Goal: Information Seeking & Learning: Learn about a topic

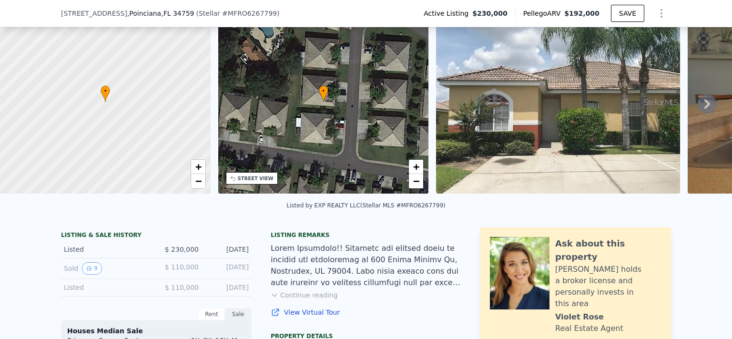
scroll to position [40, 0]
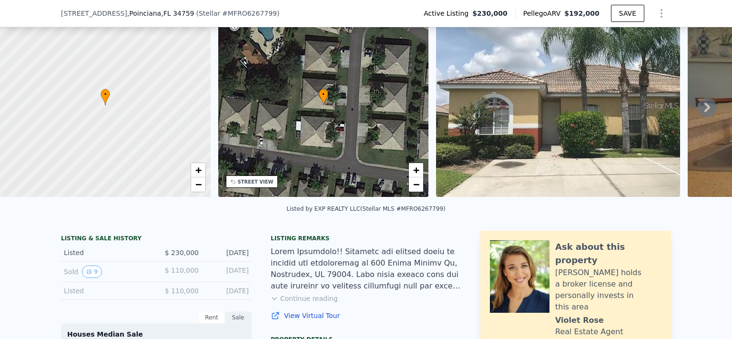
click at [304, 242] on div "Listing remarks" at bounding box center [366, 238] width 191 height 8
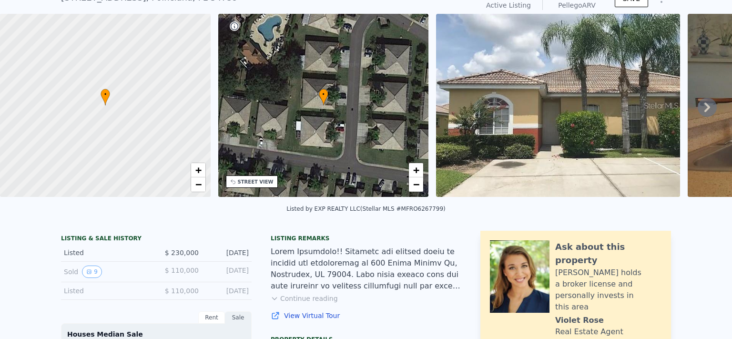
click at [271, 242] on div "Listing remarks" at bounding box center [366, 238] width 191 height 8
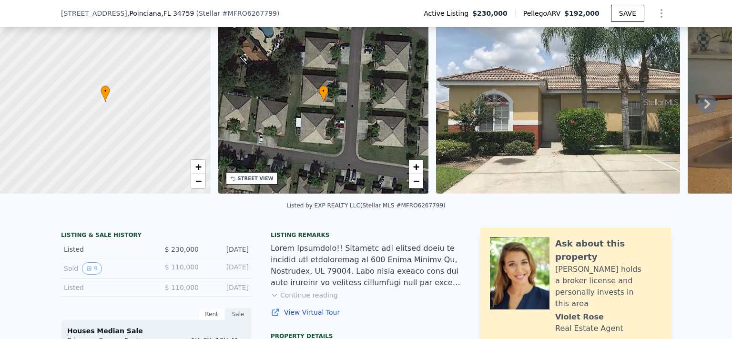
scroll to position [3, 0]
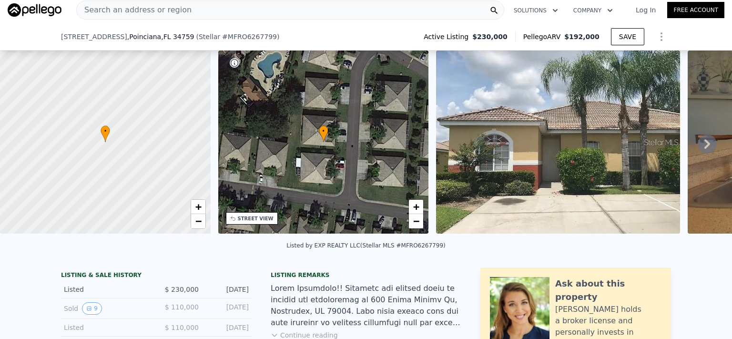
click at [704, 149] on icon at bounding box center [707, 144] width 6 height 10
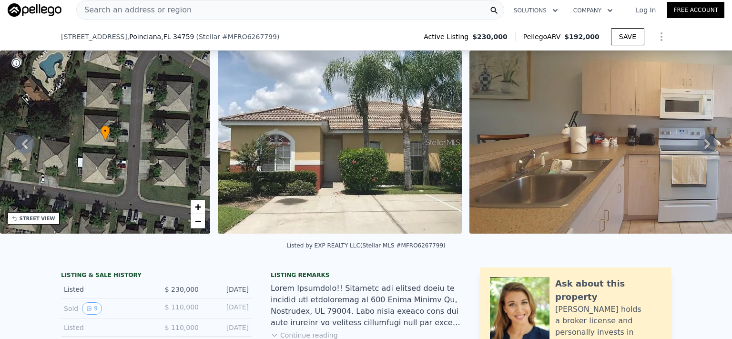
scroll to position [62, 0]
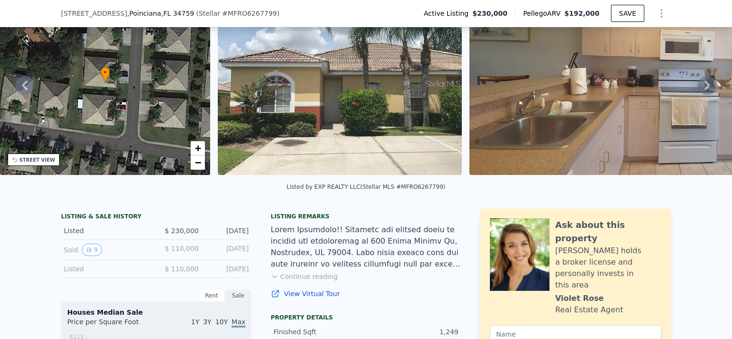
click at [290, 298] on link "View Virtual Tour" at bounding box center [366, 294] width 191 height 10
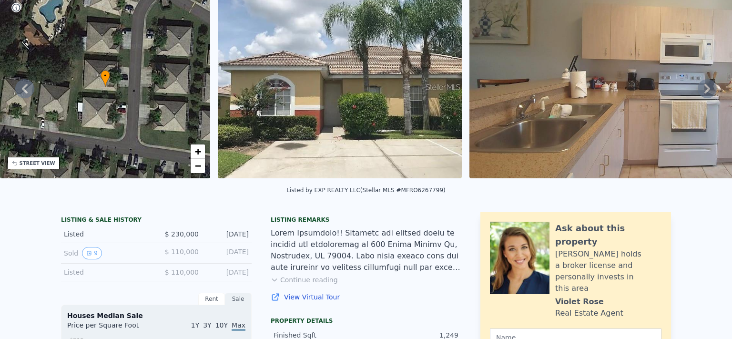
scroll to position [42, 0]
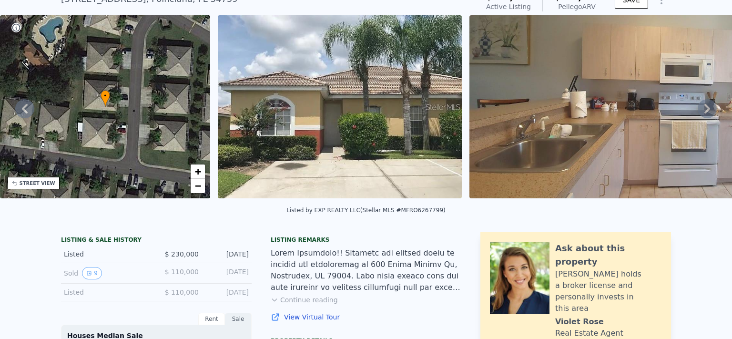
click at [383, 37] on img at bounding box center [340, 106] width 244 height 183
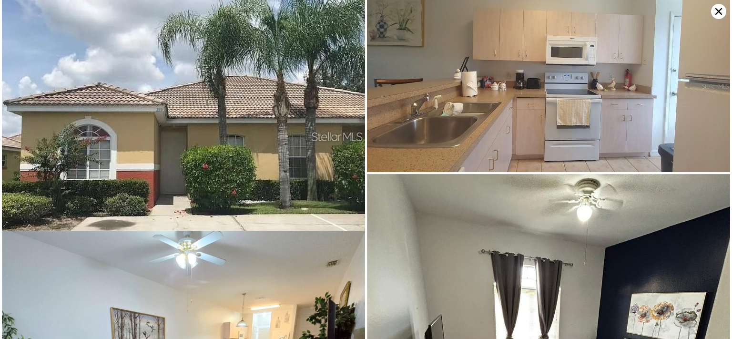
scroll to position [3, 0]
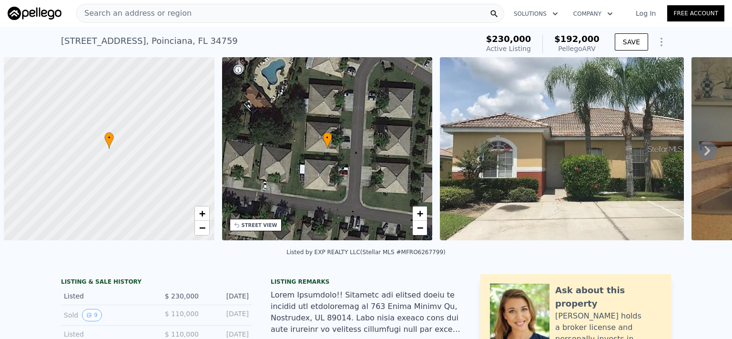
scroll to position [0, 4]
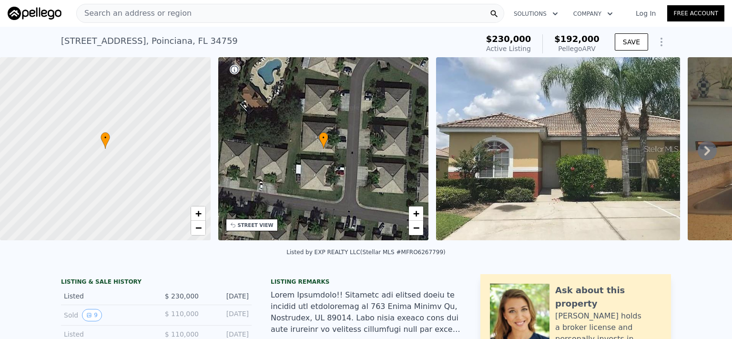
click at [323, 138] on span "•" at bounding box center [324, 137] width 10 height 9
click at [249, 223] on div "STREET VIEW" at bounding box center [256, 225] width 36 height 7
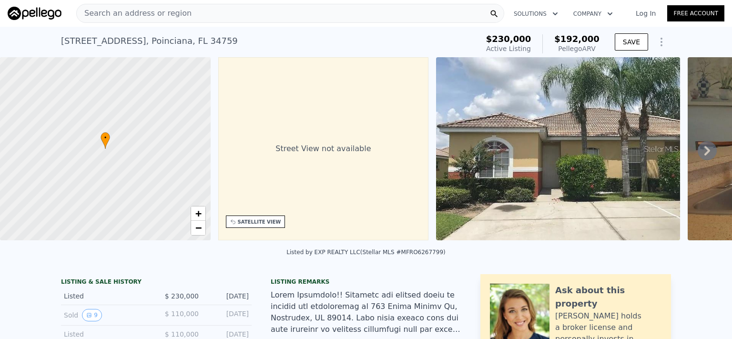
click at [249, 223] on div "SATELLITE VIEW" at bounding box center [259, 221] width 43 height 7
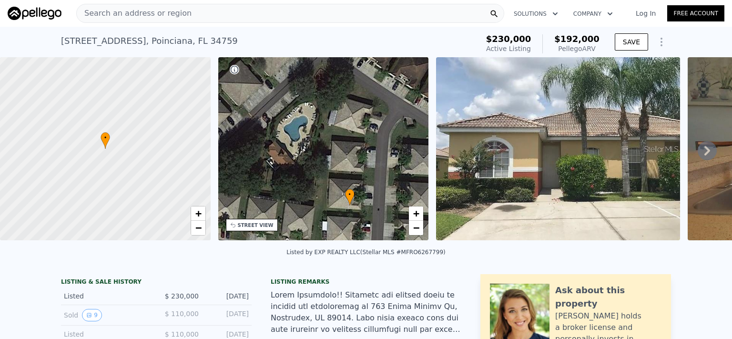
drag, startPoint x: 333, startPoint y: 114, endPoint x: 359, endPoint y: 171, distance: 62.5
click at [359, 171] on div "• + −" at bounding box center [323, 148] width 211 height 183
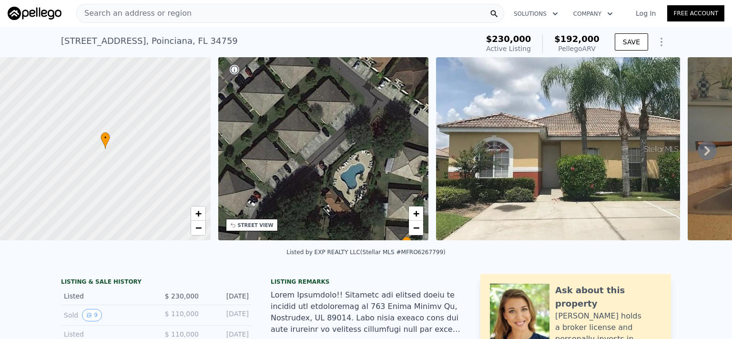
drag, startPoint x: 299, startPoint y: 99, endPoint x: 348, endPoint y: 142, distance: 65.5
click at [352, 143] on div "• + −" at bounding box center [323, 148] width 211 height 183
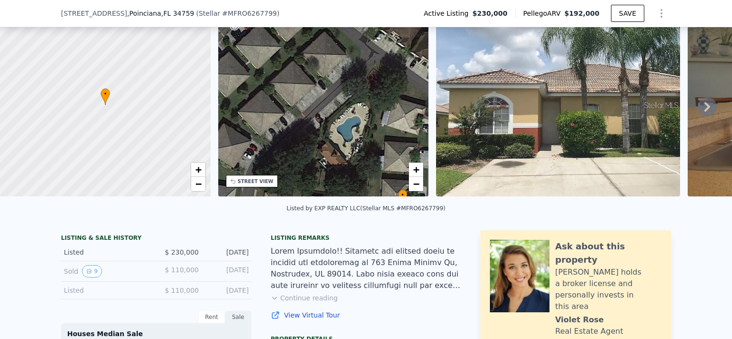
scroll to position [58, 0]
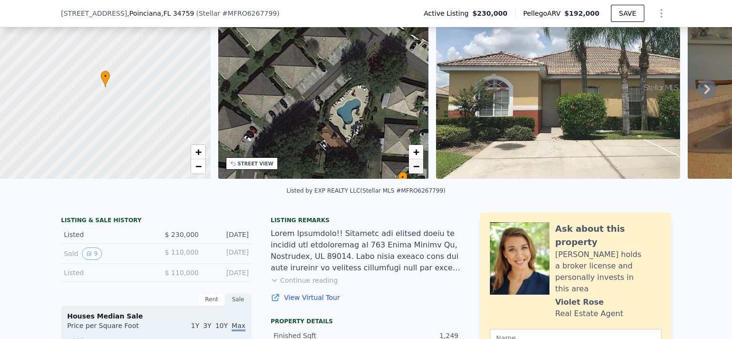
click at [415, 169] on span "−" at bounding box center [416, 166] width 6 height 12
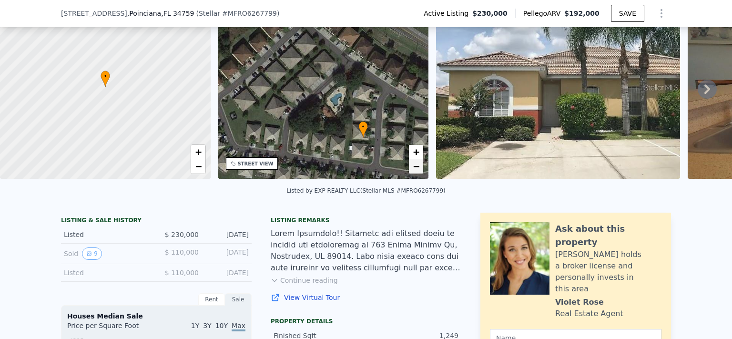
click at [415, 169] on span "−" at bounding box center [416, 166] width 6 height 12
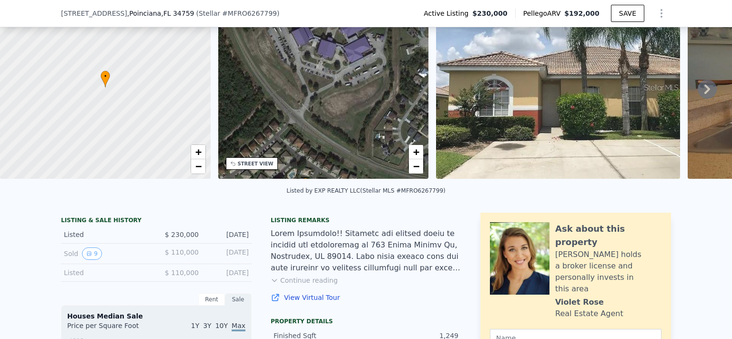
drag, startPoint x: 369, startPoint y: 64, endPoint x: 332, endPoint y: 145, distance: 89.8
click at [332, 145] on div "• + −" at bounding box center [323, 87] width 211 height 183
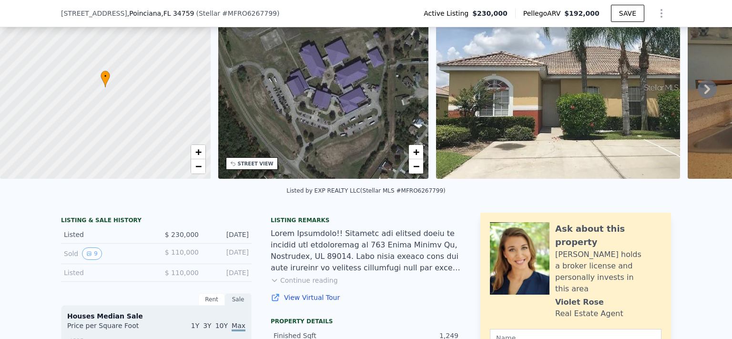
drag, startPoint x: 349, startPoint y: 54, endPoint x: 344, endPoint y: 105, distance: 50.7
click at [344, 105] on div "• + −" at bounding box center [323, 87] width 211 height 183
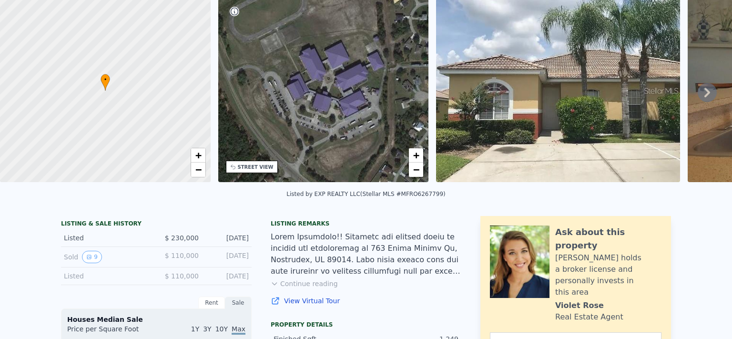
scroll to position [3, 0]
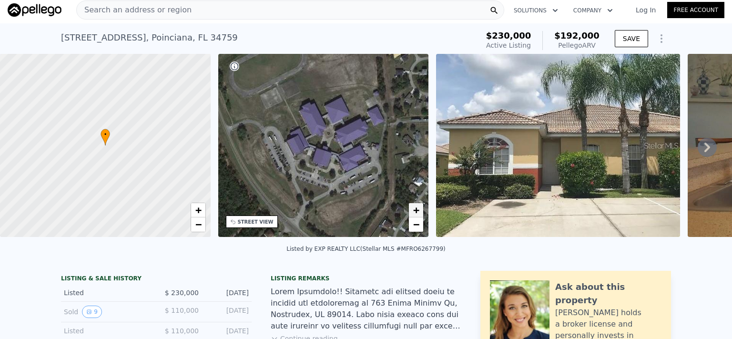
click at [417, 212] on span "+" at bounding box center [416, 210] width 6 height 12
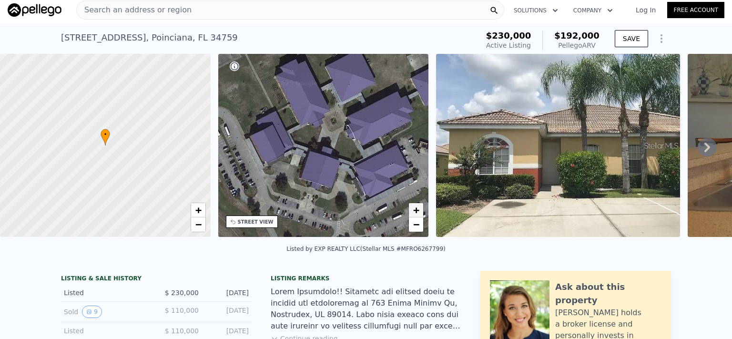
click at [417, 211] on span "+" at bounding box center [416, 210] width 6 height 12
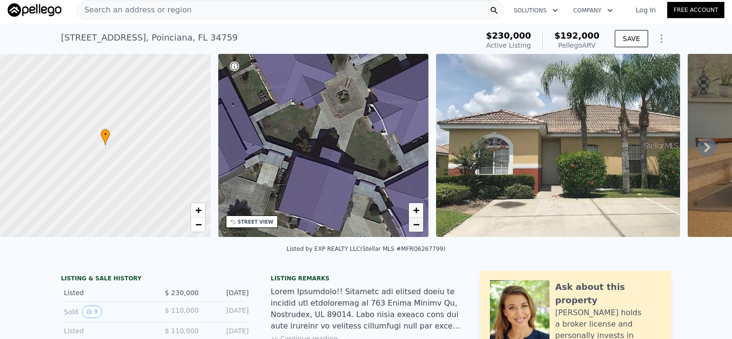
click at [418, 225] on span "−" at bounding box center [416, 224] width 6 height 12
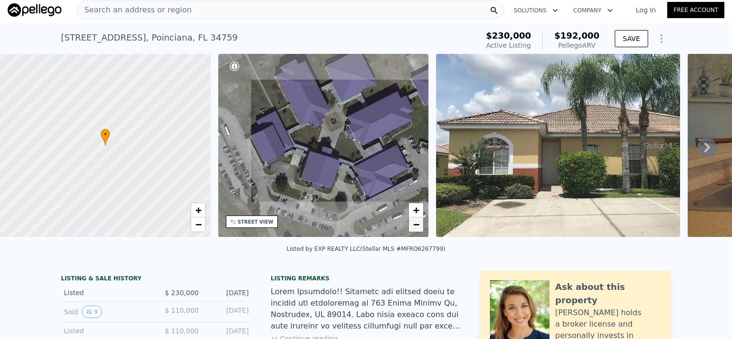
click at [418, 225] on span "−" at bounding box center [416, 224] width 6 height 12
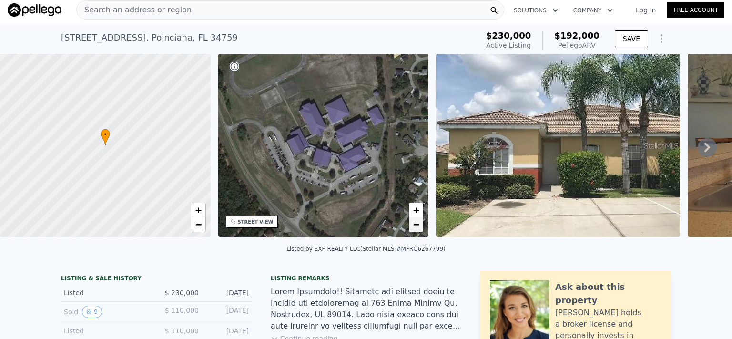
click at [418, 224] on span "−" at bounding box center [416, 224] width 6 height 12
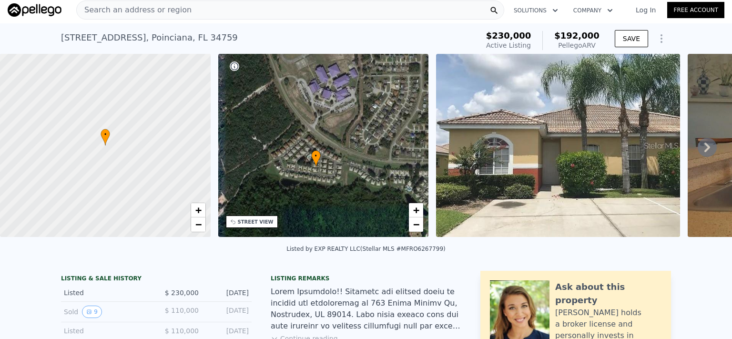
drag, startPoint x: 352, startPoint y: 197, endPoint x: 356, endPoint y: 141, distance: 56.8
click at [356, 141] on div "• + −" at bounding box center [323, 145] width 211 height 183
click at [414, 209] on span "+" at bounding box center [416, 210] width 6 height 12
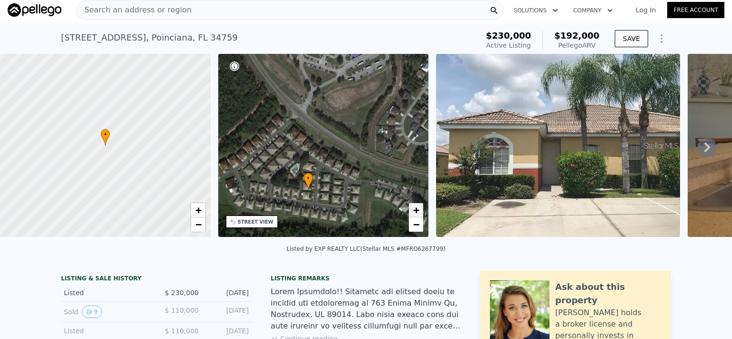
click at [414, 209] on span "+" at bounding box center [416, 210] width 6 height 12
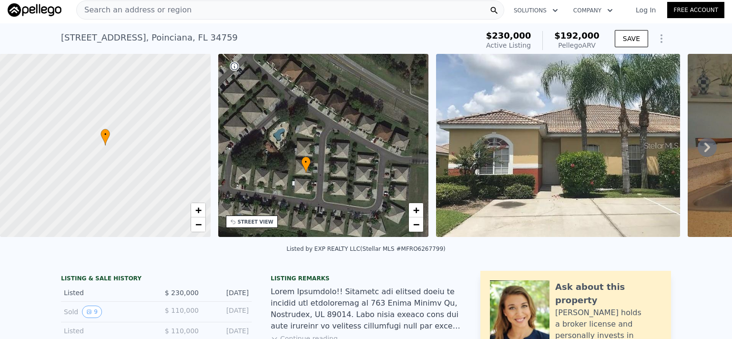
drag, startPoint x: 344, startPoint y: 211, endPoint x: 357, endPoint y: 138, distance: 74.0
click at [357, 138] on div "• + −" at bounding box center [323, 145] width 211 height 183
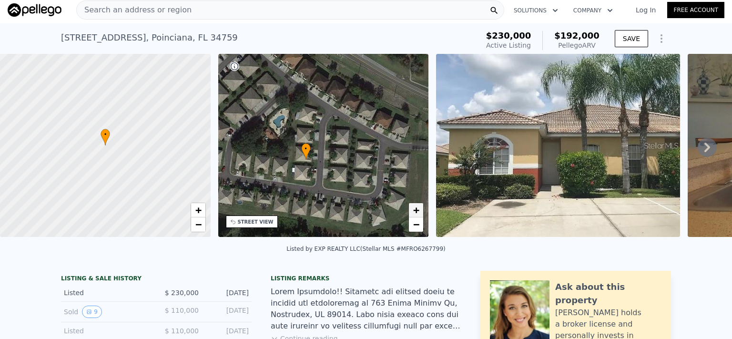
click at [416, 209] on span "+" at bounding box center [416, 210] width 6 height 12
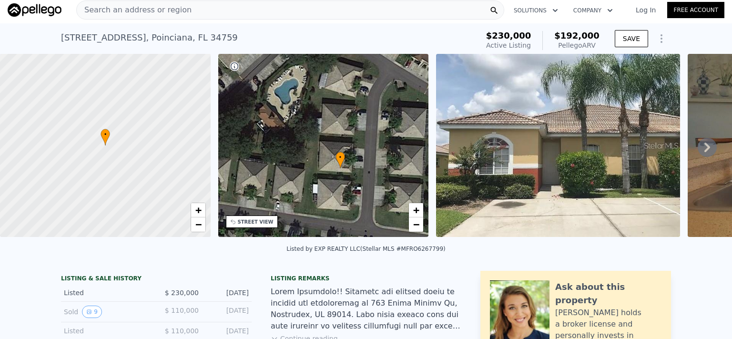
drag, startPoint x: 283, startPoint y: 169, endPoint x: 334, endPoint y: 163, distance: 51.3
click at [334, 163] on div "• + −" at bounding box center [323, 145] width 211 height 183
click at [417, 209] on span "+" at bounding box center [416, 210] width 6 height 12
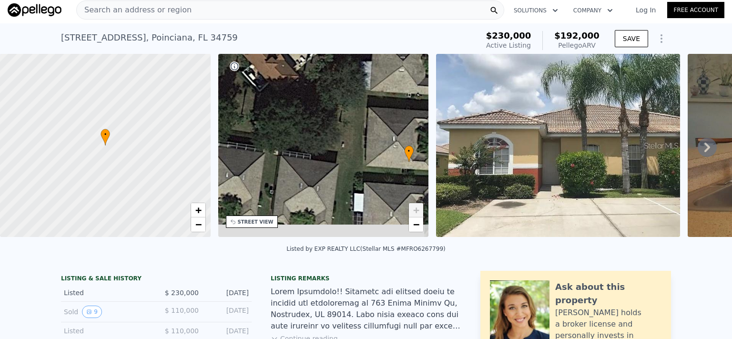
drag, startPoint x: 333, startPoint y: 87, endPoint x: 385, endPoint y: 58, distance: 59.3
click at [385, 58] on div "• + −" at bounding box center [323, 145] width 211 height 183
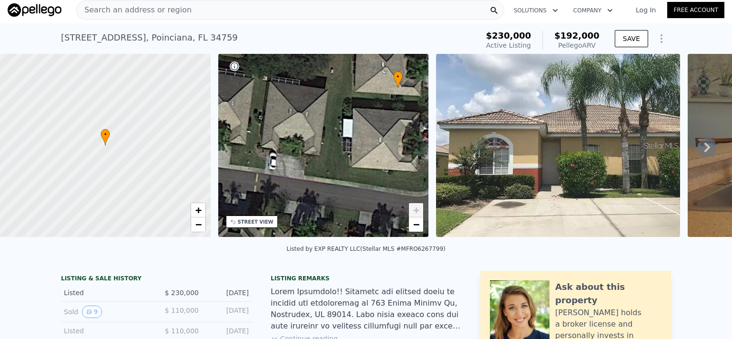
drag, startPoint x: 330, startPoint y: 175, endPoint x: 319, endPoint y: 102, distance: 74.3
click at [319, 101] on div "• + −" at bounding box center [323, 145] width 211 height 183
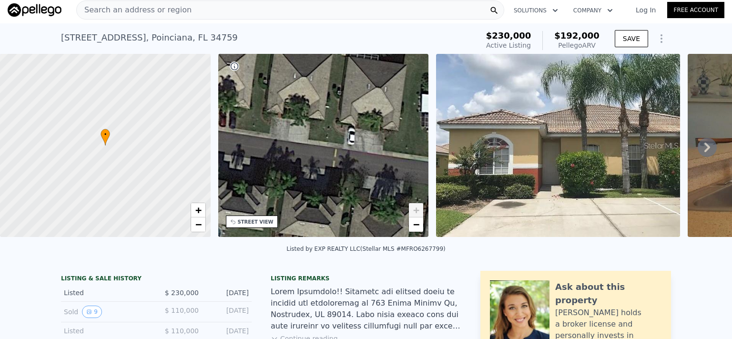
drag, startPoint x: 260, startPoint y: 134, endPoint x: 339, endPoint y: 109, distance: 83.0
click at [339, 109] on div "• + −" at bounding box center [323, 145] width 211 height 183
click at [419, 226] on span "−" at bounding box center [416, 224] width 6 height 12
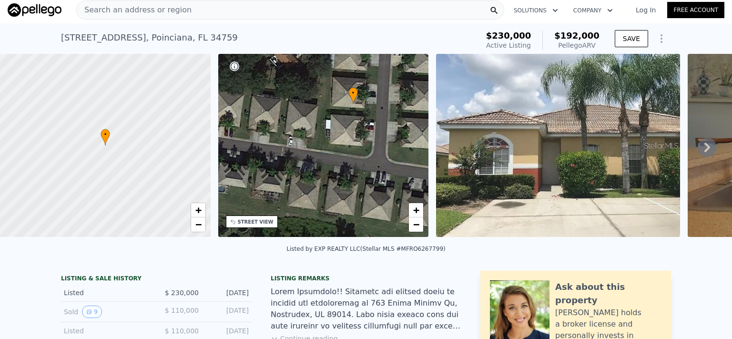
drag, startPoint x: 373, startPoint y: 106, endPoint x: 326, endPoint y: 106, distance: 46.7
click at [326, 106] on div "• + −" at bounding box center [323, 145] width 211 height 183
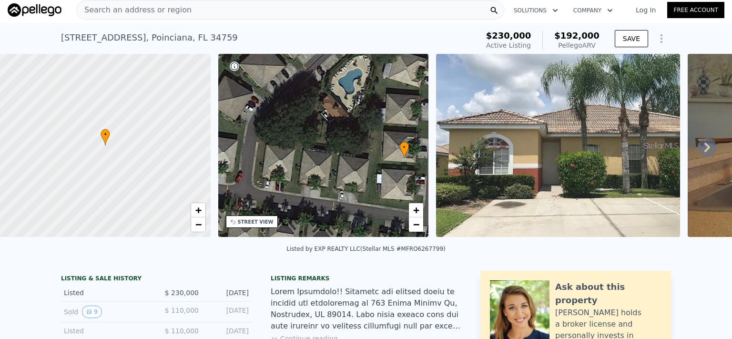
drag, startPoint x: 305, startPoint y: 79, endPoint x: 375, endPoint y: 152, distance: 100.8
click at [356, 133] on div "• + −" at bounding box center [323, 145] width 211 height 183
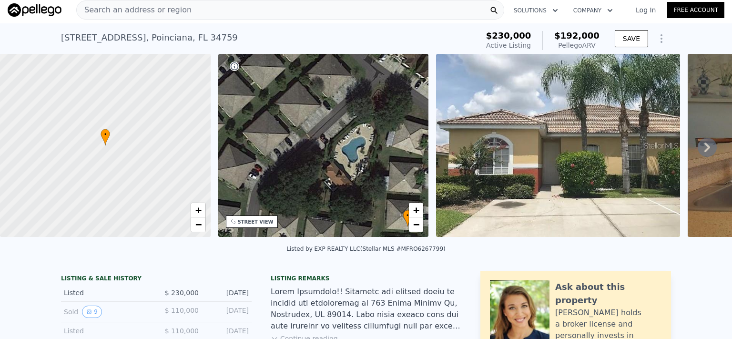
drag, startPoint x: 306, startPoint y: 66, endPoint x: 310, endPoint y: 134, distance: 68.3
click at [310, 134] on div "• + −" at bounding box center [323, 145] width 211 height 183
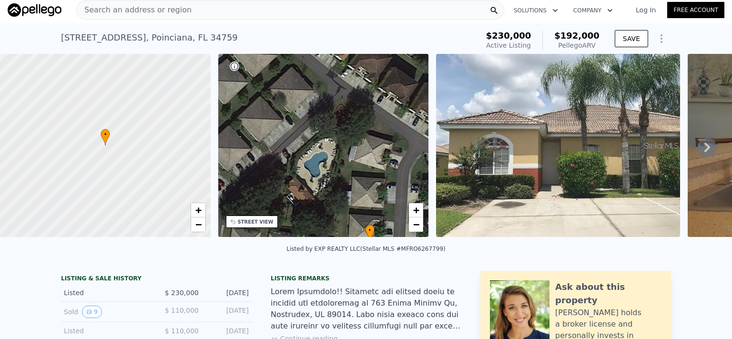
drag, startPoint x: 357, startPoint y: 73, endPoint x: 320, endPoint y: 88, distance: 40.4
click at [320, 88] on div "• + −" at bounding box center [323, 145] width 211 height 183
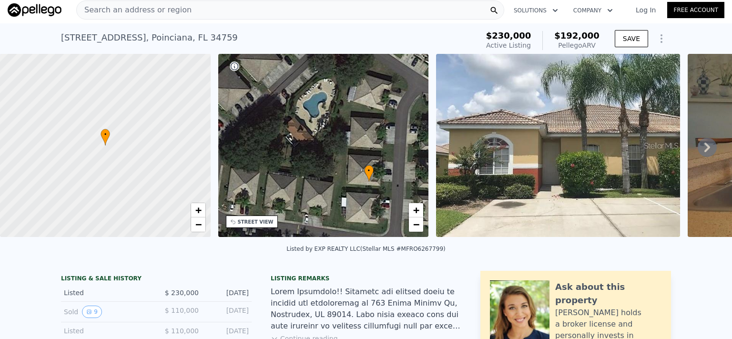
drag, startPoint x: 348, startPoint y: 183, endPoint x: 347, endPoint y: 124, distance: 59.6
click at [347, 124] on div "• + −" at bounding box center [323, 145] width 211 height 183
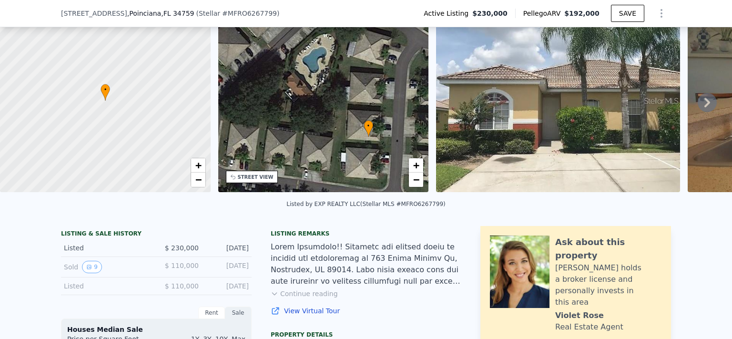
scroll to position [62, 0]
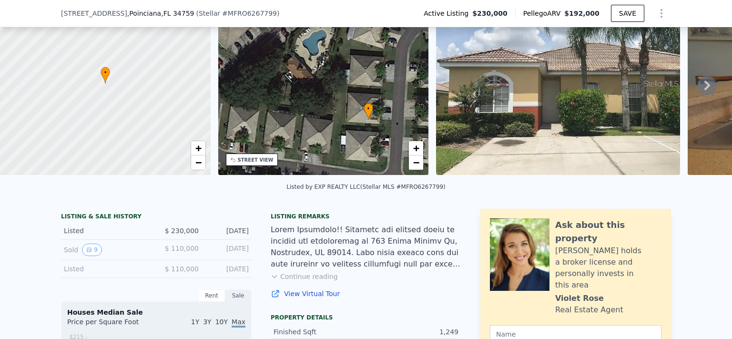
click at [296, 281] on button "Continue reading" at bounding box center [304, 277] width 67 height 10
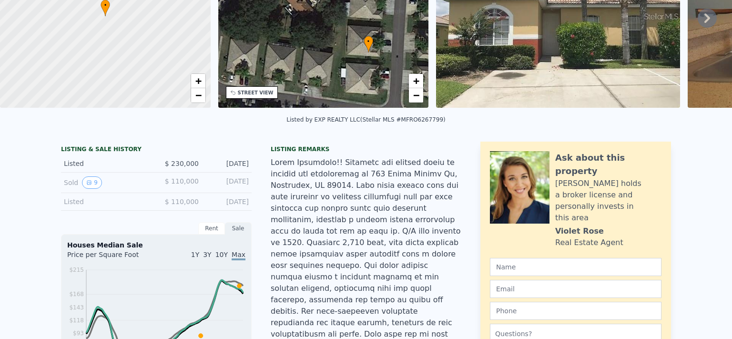
scroll to position [0, 0]
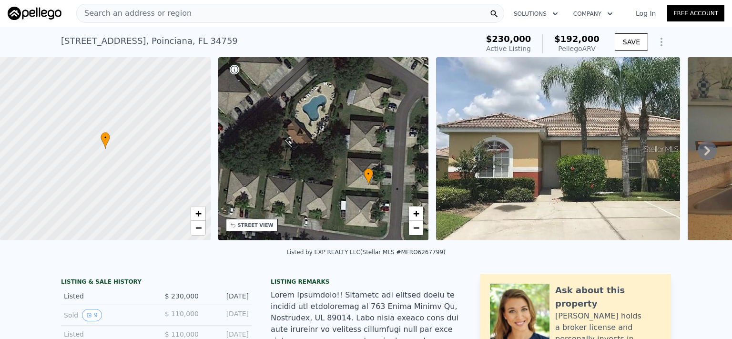
click at [533, 144] on img at bounding box center [558, 148] width 244 height 183
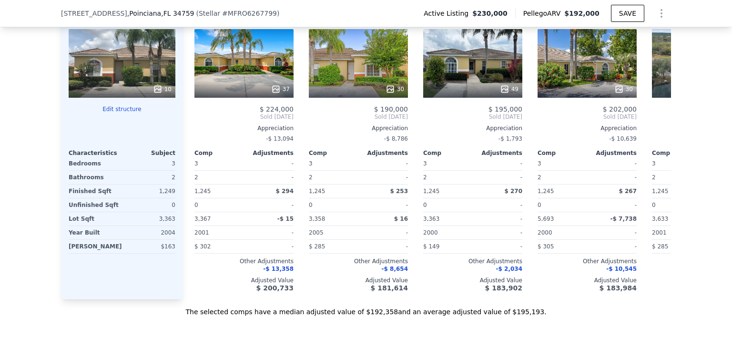
scroll to position [918, 0]
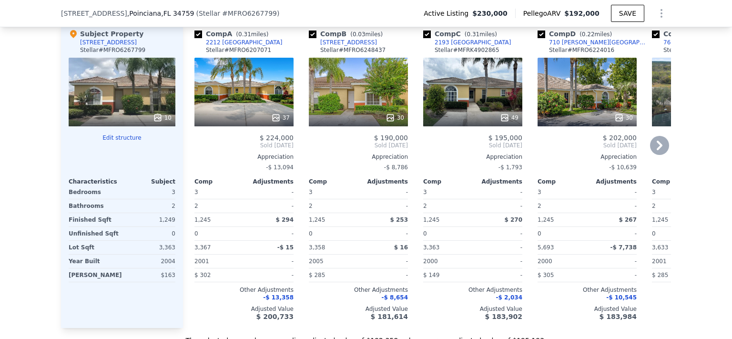
click at [655, 152] on icon at bounding box center [659, 145] width 19 height 19
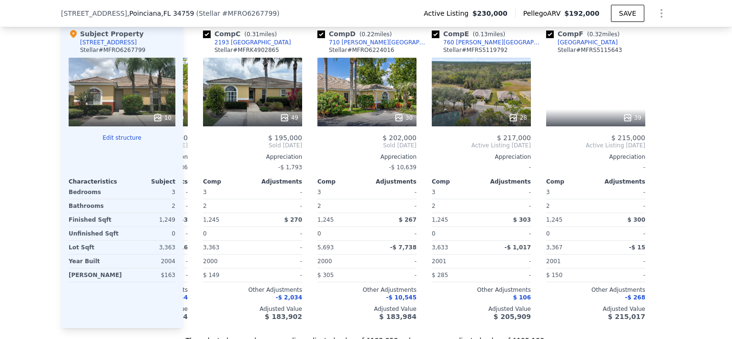
scroll to position [0, 221]
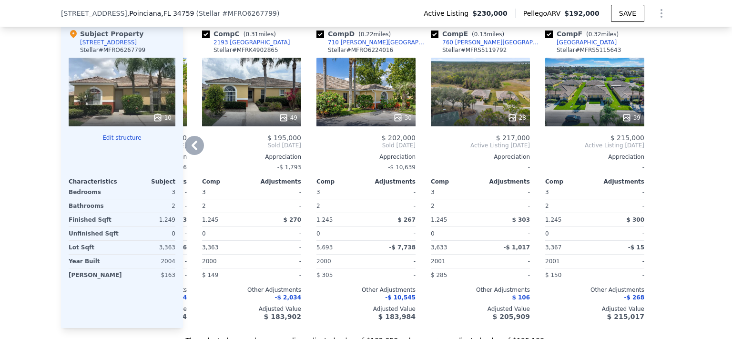
click at [501, 95] on div "28" at bounding box center [480, 92] width 99 height 69
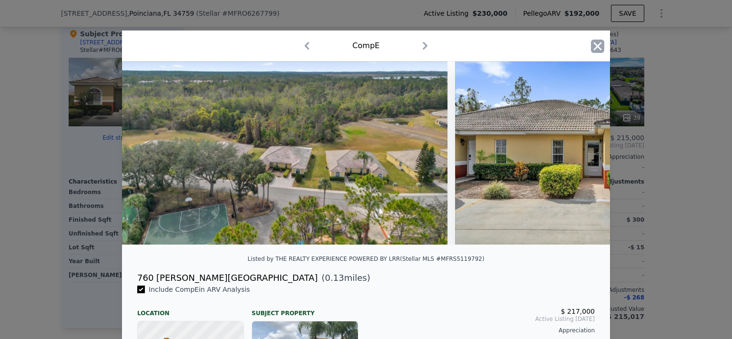
click at [594, 45] on icon "button" at bounding box center [598, 46] width 8 height 8
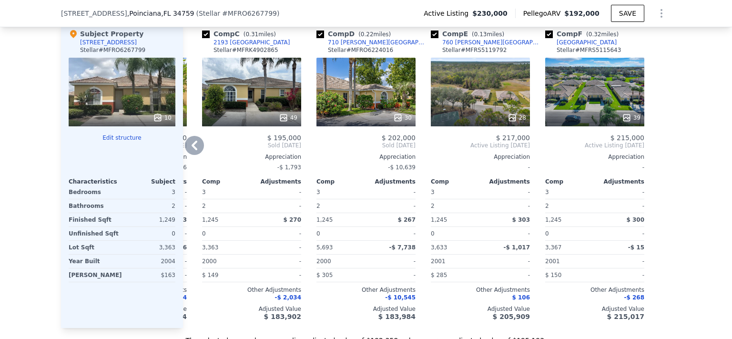
click at [593, 89] on div "39" at bounding box center [594, 92] width 99 height 69
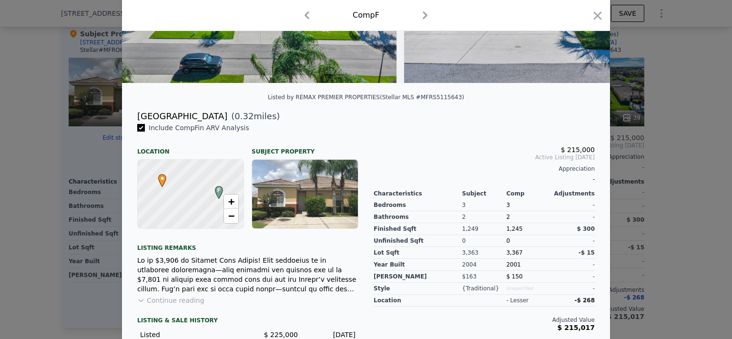
scroll to position [182, 0]
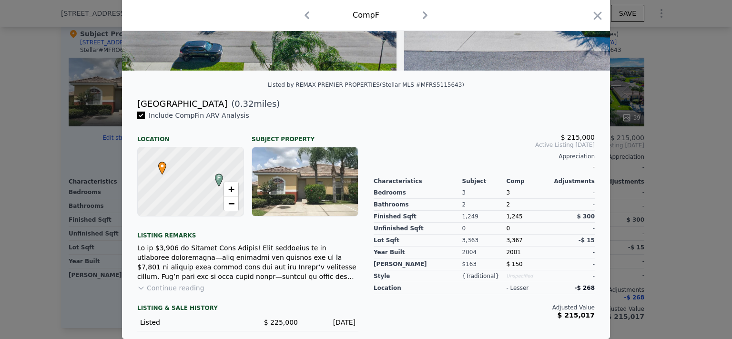
click at [156, 289] on button "Continue reading" at bounding box center [170, 288] width 67 height 10
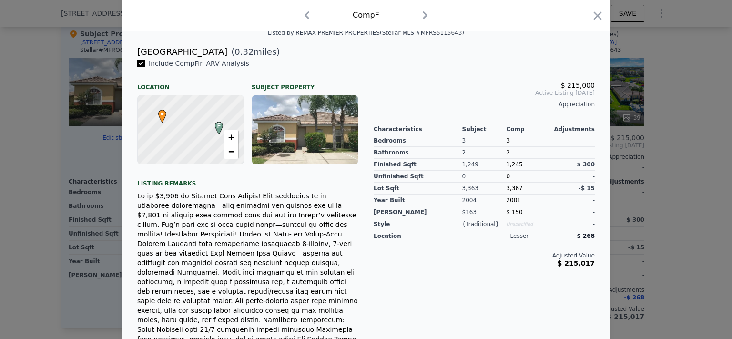
scroll to position [243, 0]
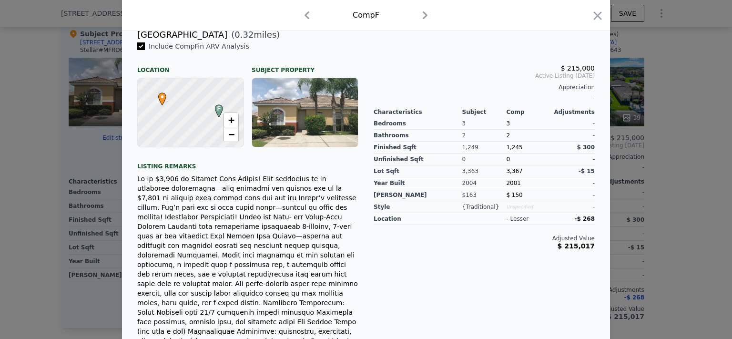
click at [309, 133] on div at bounding box center [305, 112] width 106 height 69
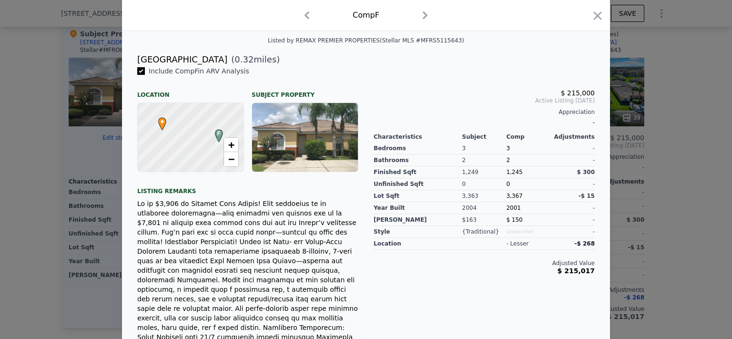
scroll to position [201, 0]
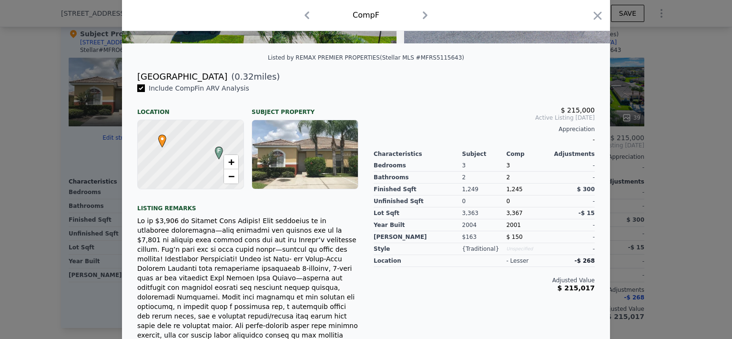
click at [308, 162] on div at bounding box center [305, 154] width 106 height 69
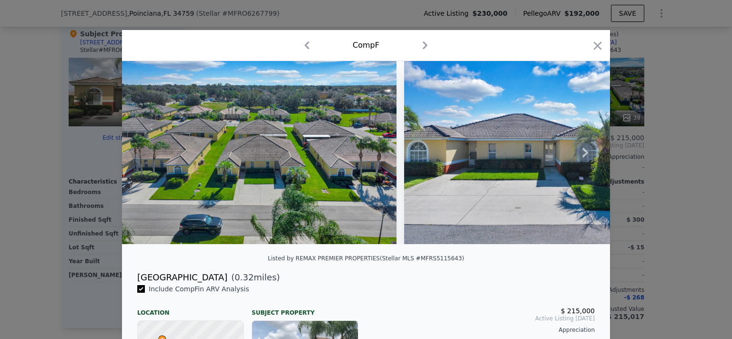
scroll to position [0, 0]
click at [493, 149] on img at bounding box center [541, 152] width 275 height 183
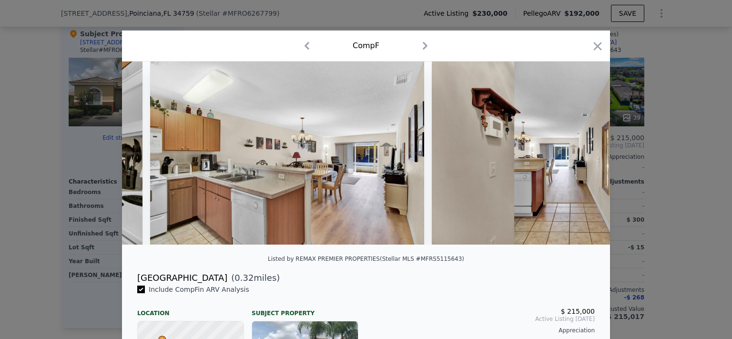
scroll to position [0, 3366]
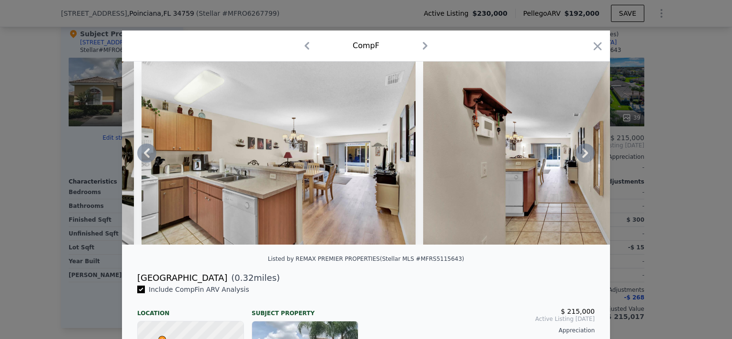
click at [310, 184] on img at bounding box center [279, 152] width 274 height 183
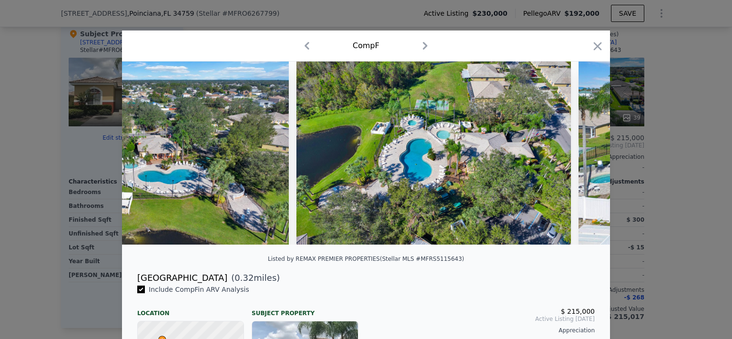
scroll to position [0, 198]
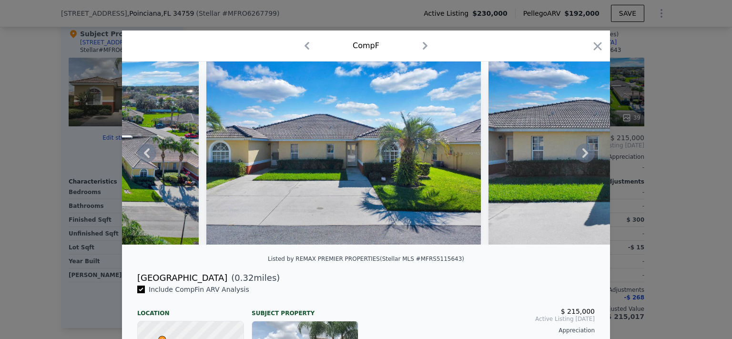
click at [144, 158] on icon at bounding box center [147, 153] width 6 height 10
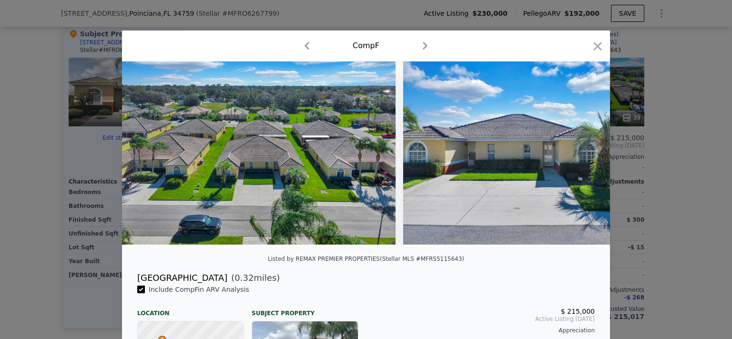
scroll to position [0, 0]
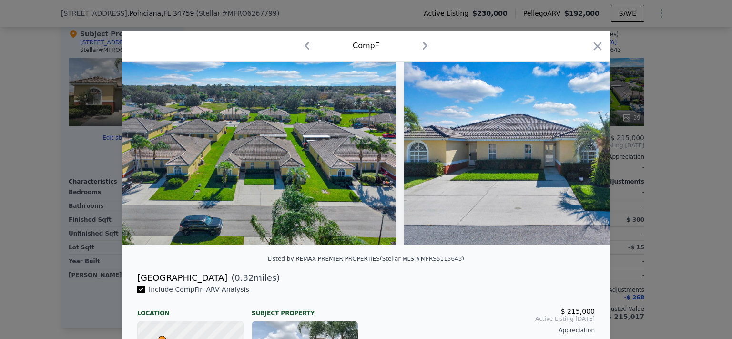
click at [143, 158] on img at bounding box center [259, 152] width 275 height 183
click at [591, 47] on icon "button" at bounding box center [597, 46] width 13 height 13
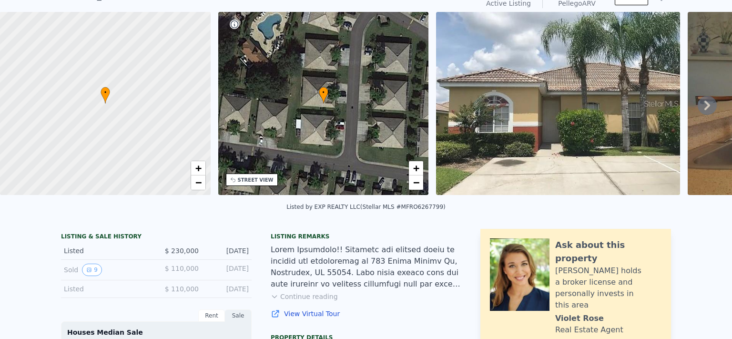
scroll to position [45, 0]
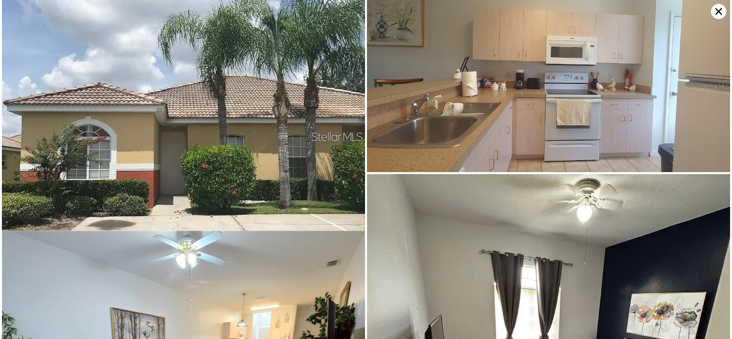
click at [721, 11] on icon at bounding box center [718, 11] width 15 height 15
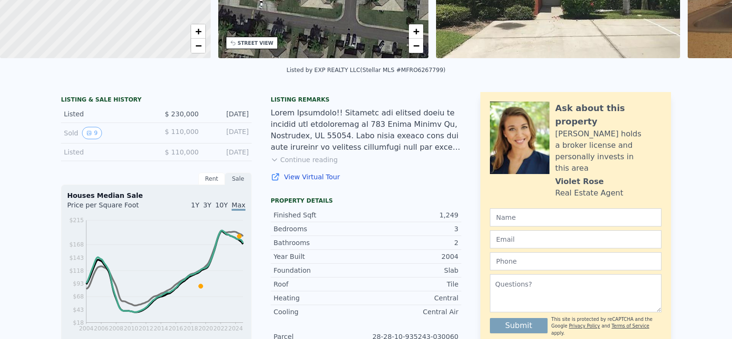
scroll to position [0, 0]
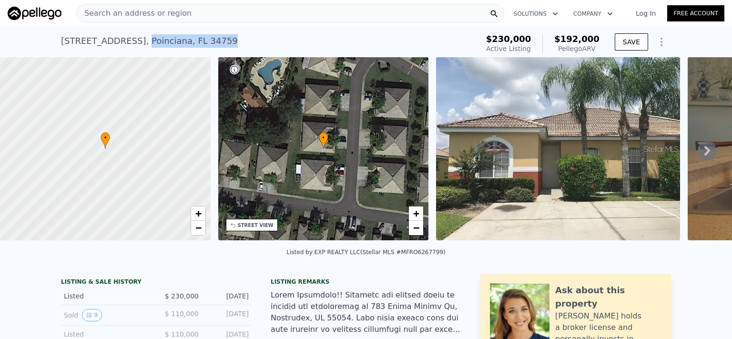
drag, startPoint x: 163, startPoint y: 41, endPoint x: 250, endPoint y: 42, distance: 87.7
click at [238, 42] on div "259 GRAND RAPIDS DRIVE , Poinciana , FL 34759" at bounding box center [149, 40] width 177 height 13
copy div "Poinciana , FL 34759"
click at [181, 10] on div "Search an address or region" at bounding box center [290, 13] width 428 height 19
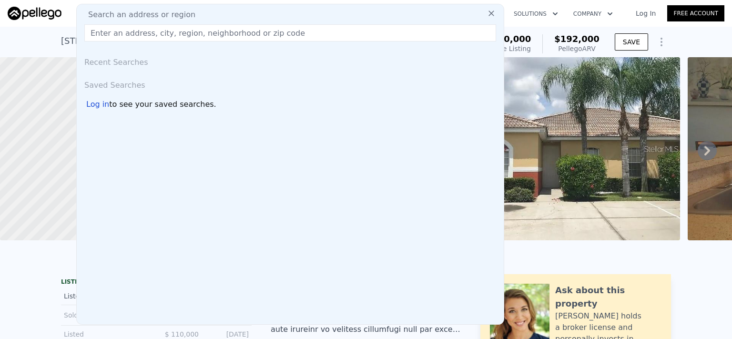
click at [154, 31] on input "text" at bounding box center [290, 32] width 412 height 17
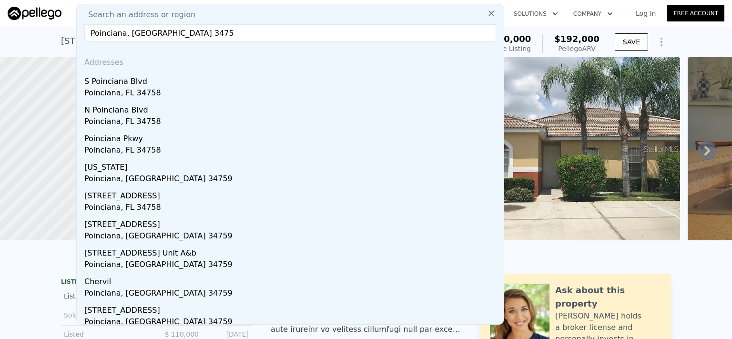
type input "Poinciana, FL 34759"
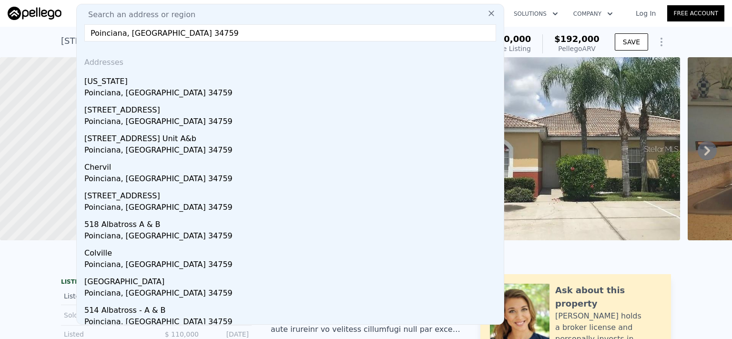
click at [39, 16] on img at bounding box center [35, 13] width 54 height 13
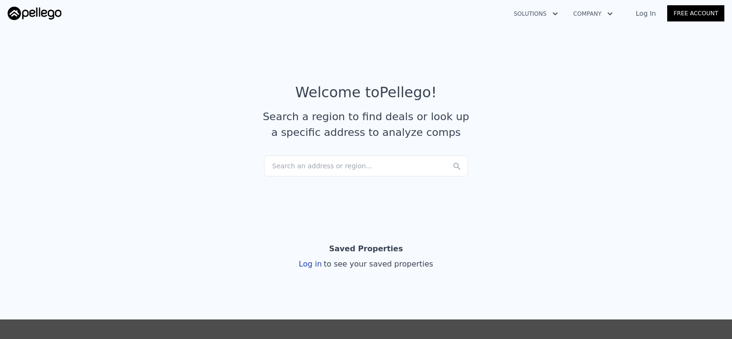
click at [324, 165] on div "Search an address or region..." at bounding box center [366, 165] width 204 height 21
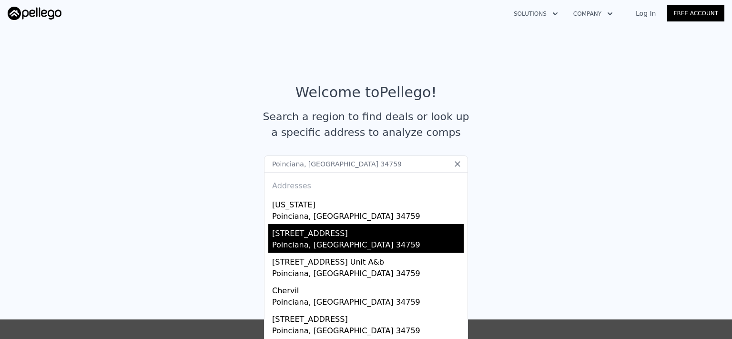
type input "Poinciana, FL 34759"
click at [322, 244] on div "Poinciana, FL 34759" at bounding box center [368, 245] width 192 height 13
